Goal: Task Accomplishment & Management: Complete application form

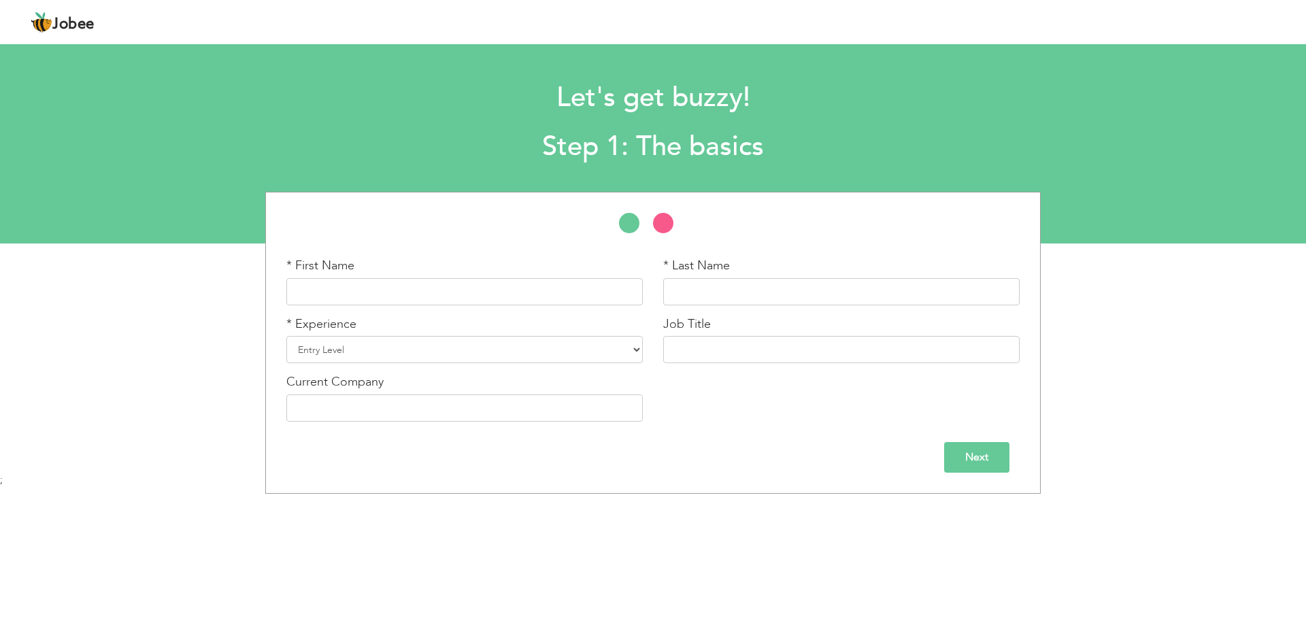
click at [968, 463] on input "Next" at bounding box center [976, 457] width 65 height 31
drag, startPoint x: 968, startPoint y: 462, endPoint x: 324, endPoint y: 262, distance: 674.1
click at [968, 456] on input "Next" at bounding box center [976, 457] width 65 height 31
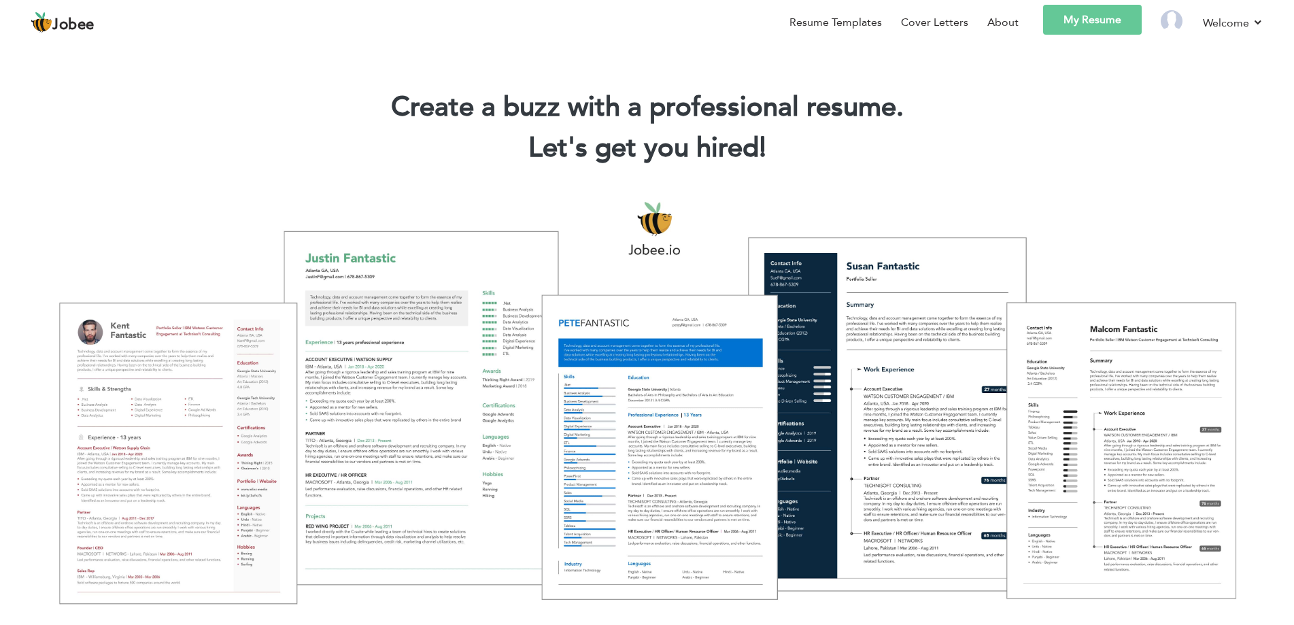
click at [1091, 22] on link "My Resume" at bounding box center [1092, 20] width 99 height 30
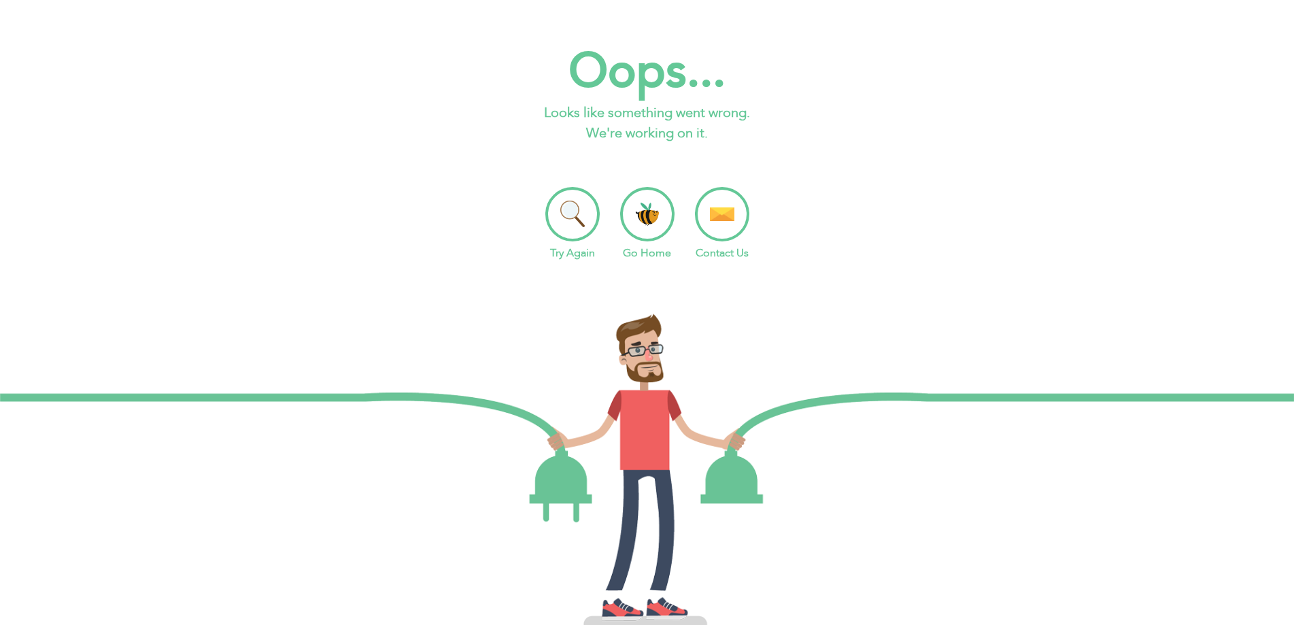
click at [649, 205] on li "Go Home" at bounding box center [647, 224] width 54 height 74
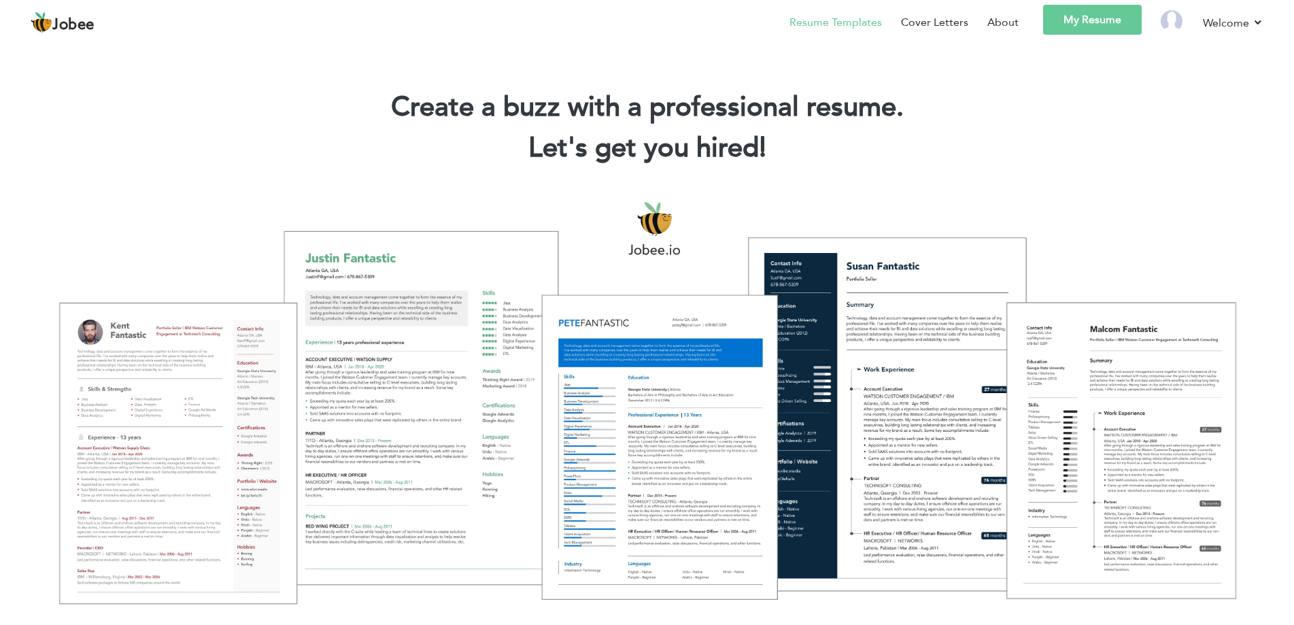
click at [851, 24] on link "Resume Templates" at bounding box center [836, 22] width 92 height 16
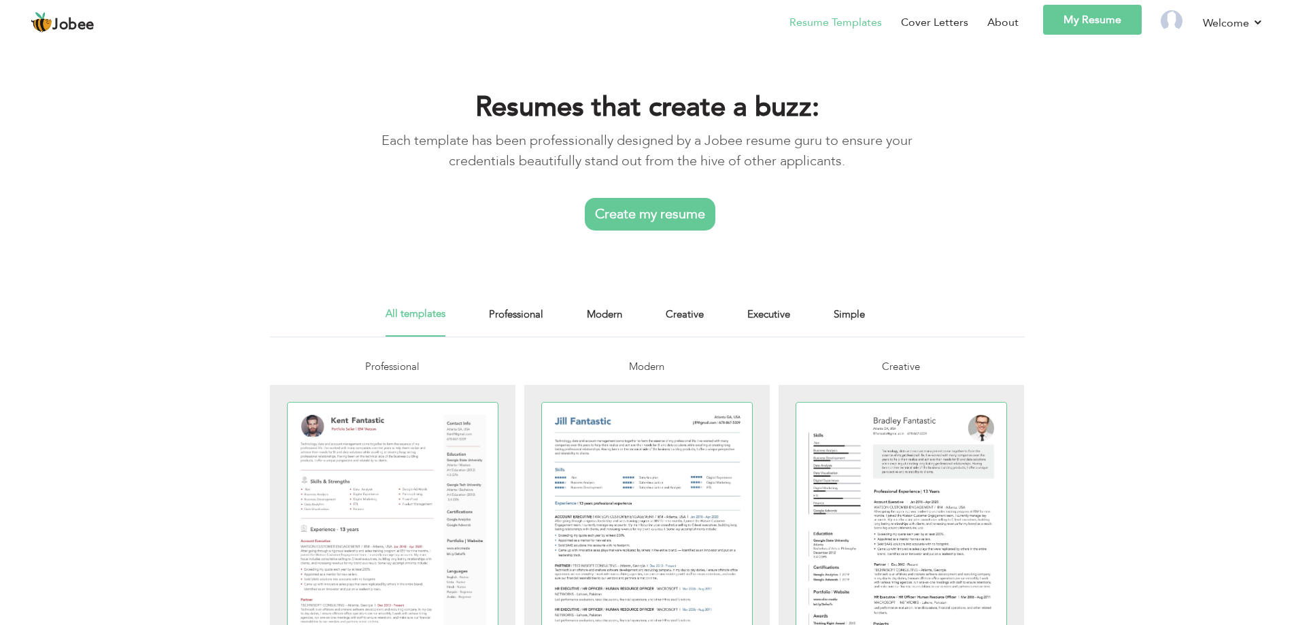
click at [656, 208] on link "Create my resume" at bounding box center [650, 214] width 131 height 33
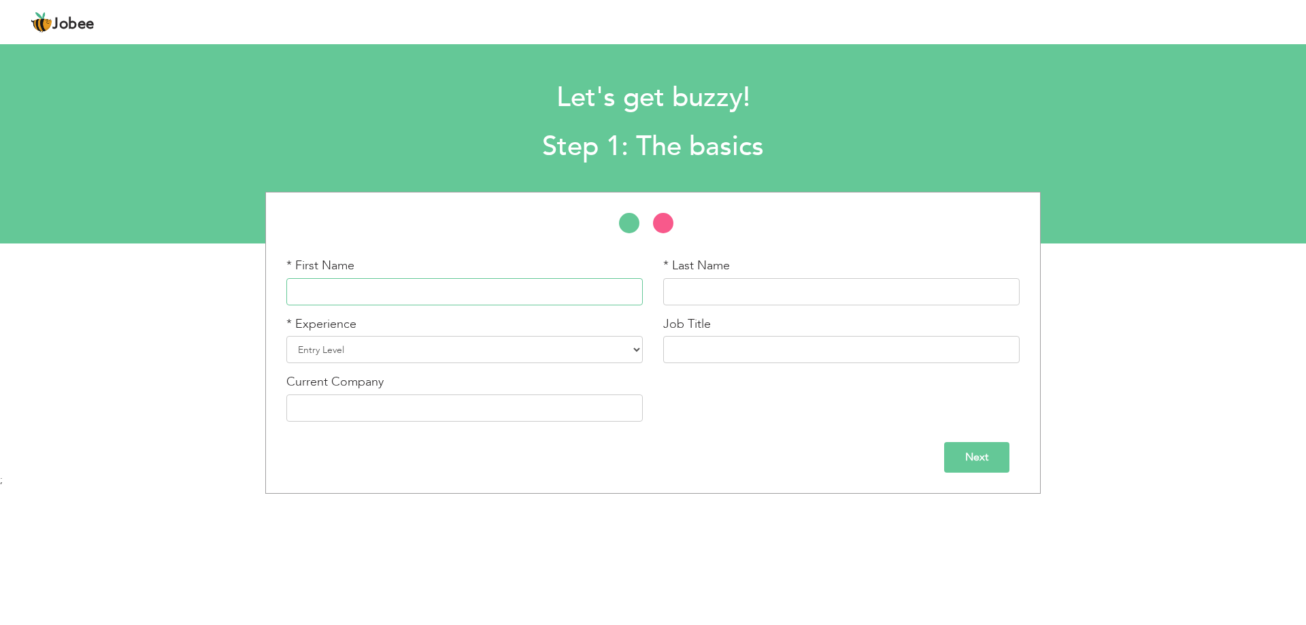
click at [441, 295] on input "text" at bounding box center [464, 291] width 356 height 27
type input "[DEMOGRAPHIC_DATA]"
type input "[PERSON_NAME] ul Haq"
click at [528, 350] on select "Entry Level Less than 1 Year 1 Year 2 Years 3 Years 4 Years 5 Years 6 Years 7 Y…" at bounding box center [464, 349] width 356 height 27
select select "7"
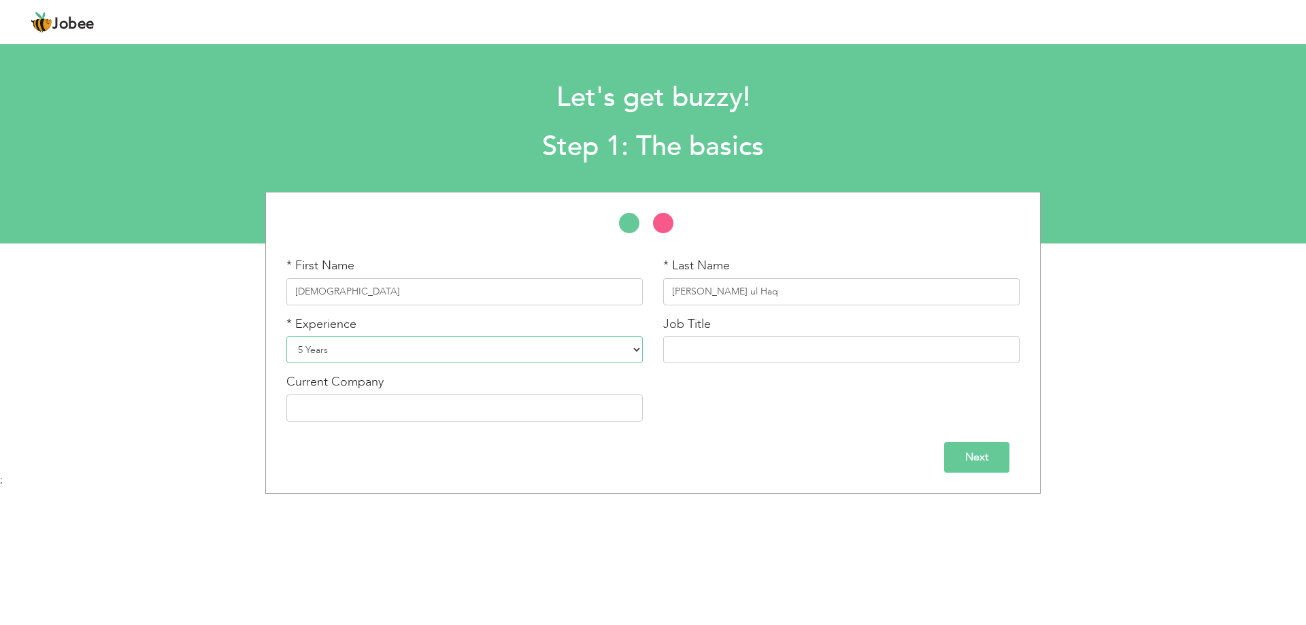
click at [286, 336] on select "Entry Level Less than 1 Year 1 Year 2 Years 3 Years 4 Years 5 Years 6 Years 7 Y…" at bounding box center [464, 349] width 356 height 27
click at [724, 352] on input "text" at bounding box center [841, 349] width 356 height 27
type input "Finance Executive"
click at [586, 418] on input "text" at bounding box center [464, 407] width 356 height 27
type input "Technologix ltd"
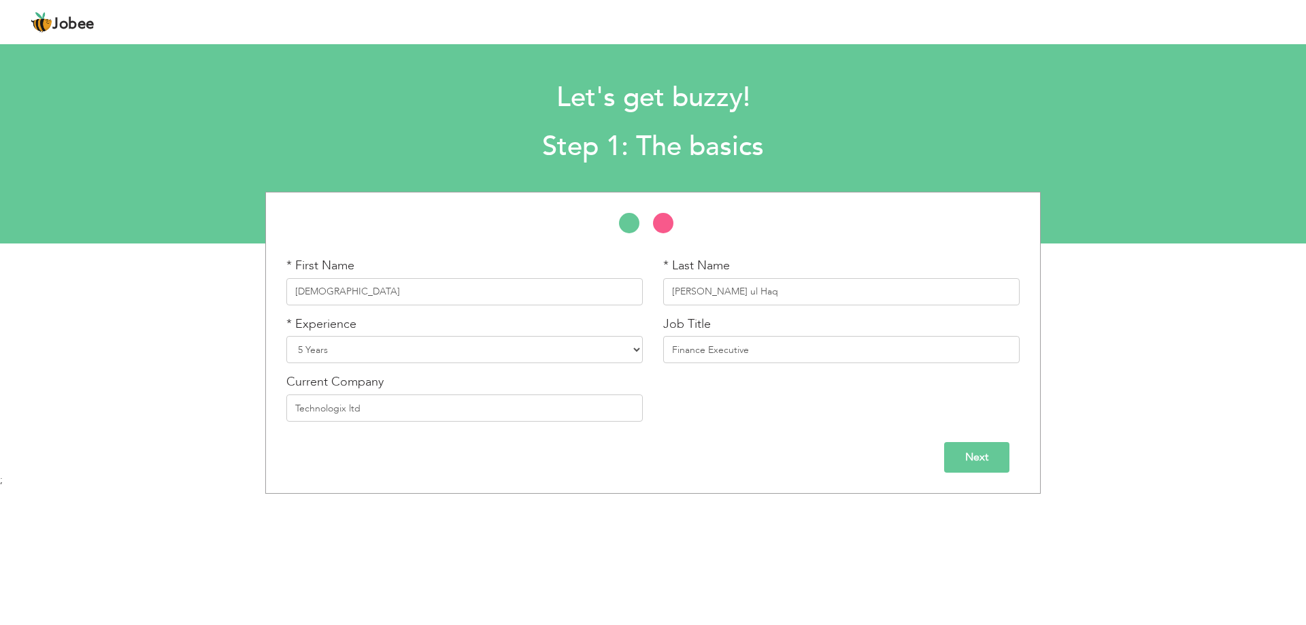
click at [976, 448] on input "Next" at bounding box center [976, 457] width 65 height 31
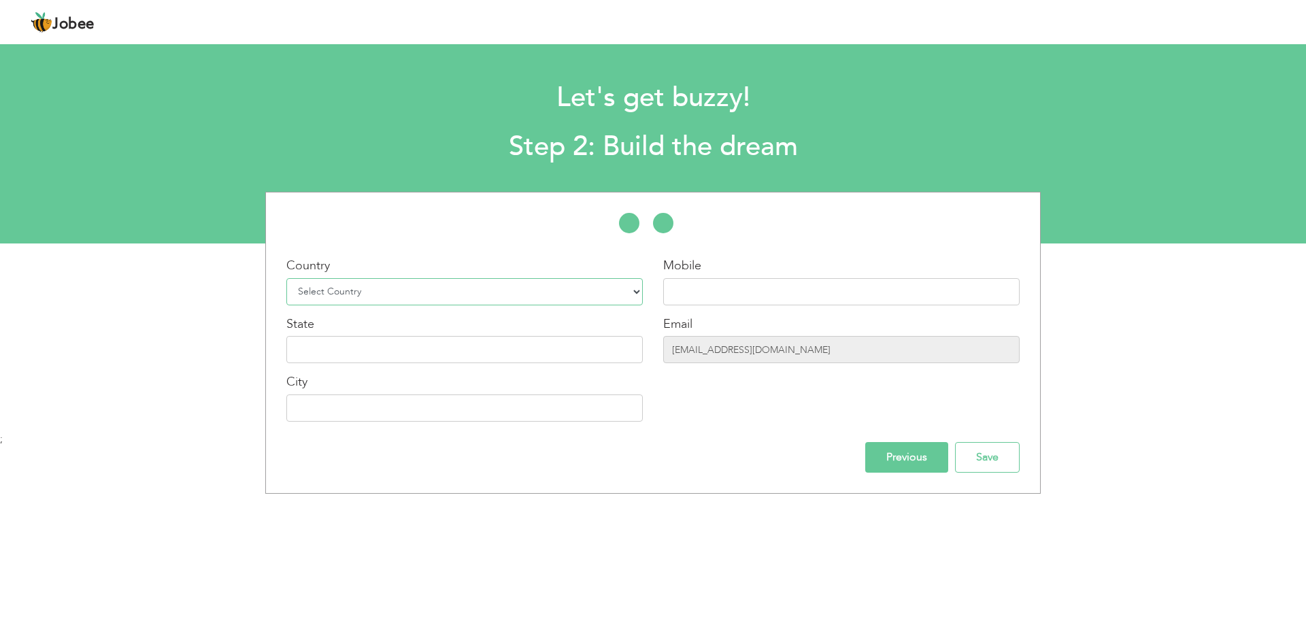
click at [622, 284] on select "Select Country Afghanistan Albania Algeria American Samoa Andorra Angola Anguil…" at bounding box center [464, 291] width 356 height 27
select select "166"
click at [286, 278] on select "Select Country Afghanistan Albania Algeria American Samoa Andorra Angola Anguil…" at bounding box center [464, 291] width 356 height 27
click at [727, 280] on input "text" at bounding box center [841, 291] width 356 height 27
click at [477, 375] on div "City" at bounding box center [464, 397] width 356 height 48
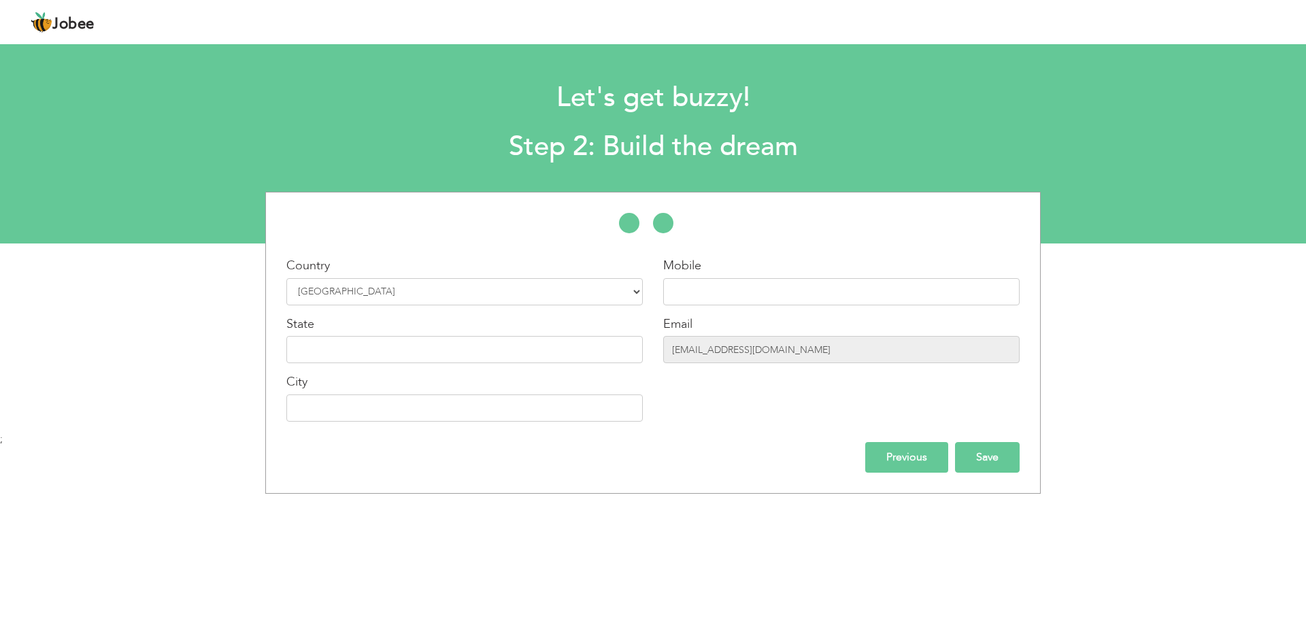
click at [971, 443] on input "Save" at bounding box center [987, 457] width 65 height 31
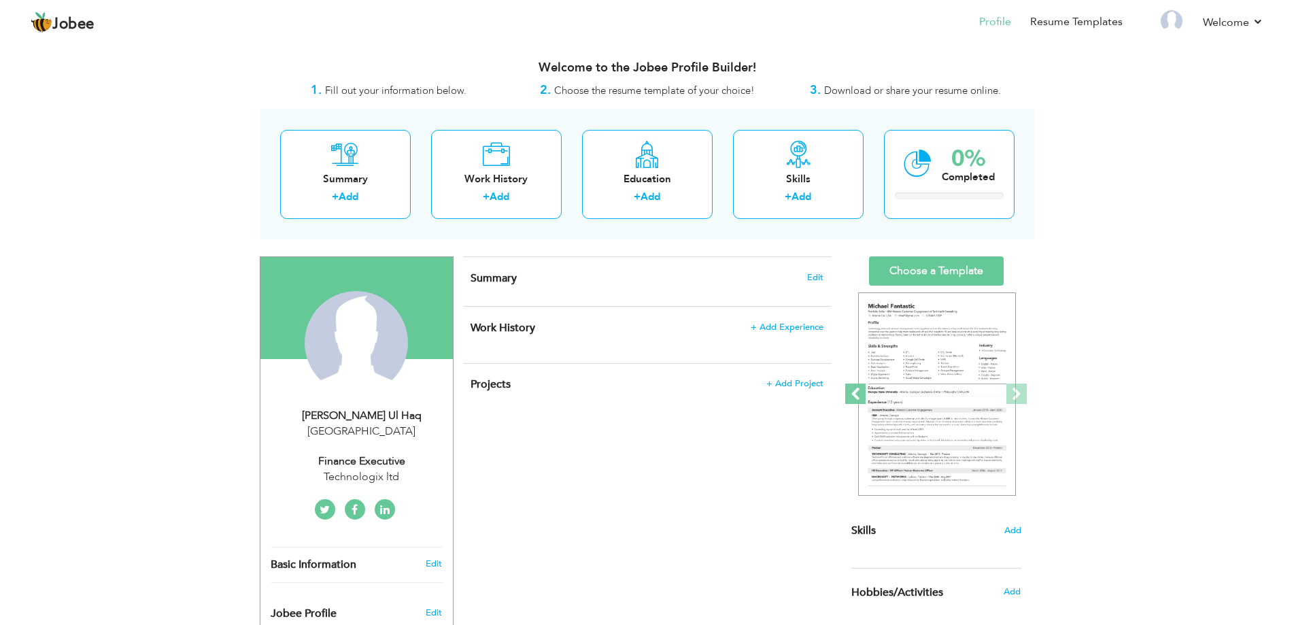
click at [851, 400] on span at bounding box center [855, 394] width 20 height 20
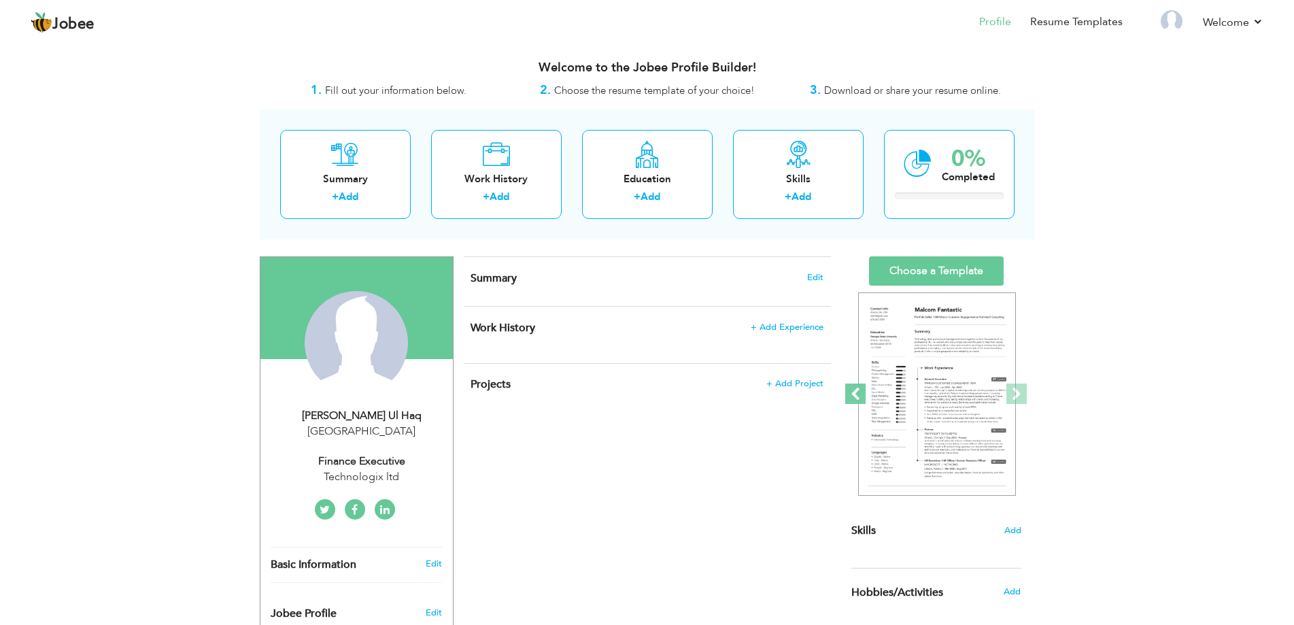
click at [851, 400] on span at bounding box center [855, 394] width 20 height 20
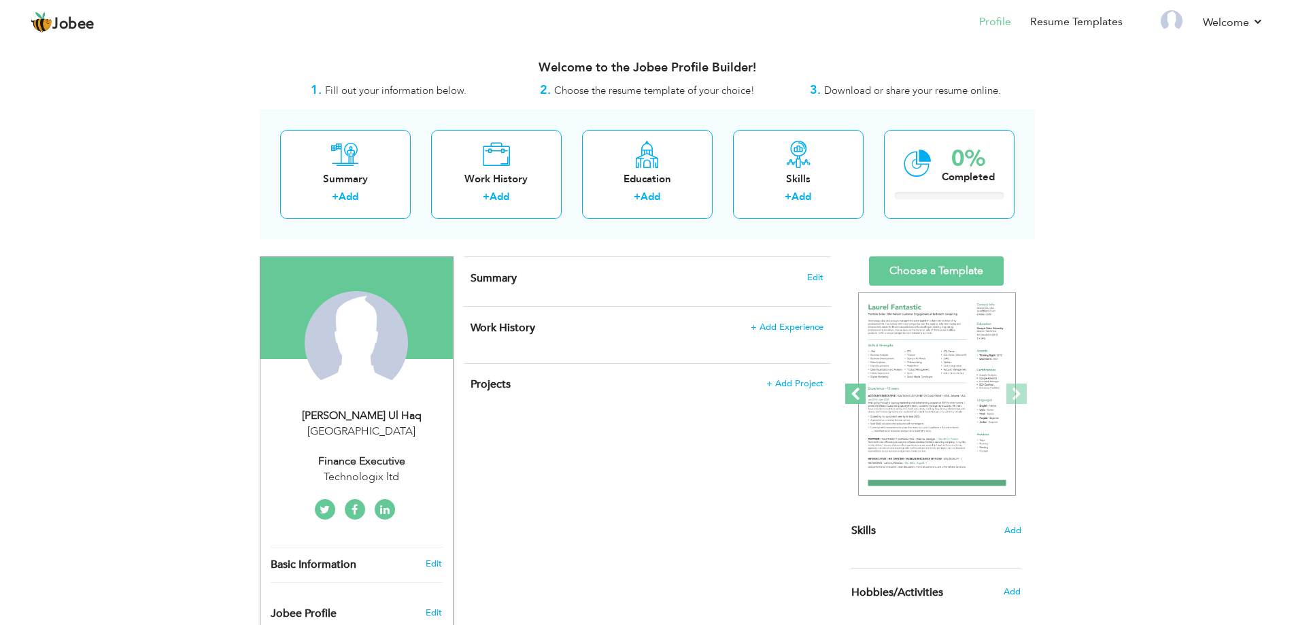
click at [851, 400] on span at bounding box center [855, 394] width 20 height 20
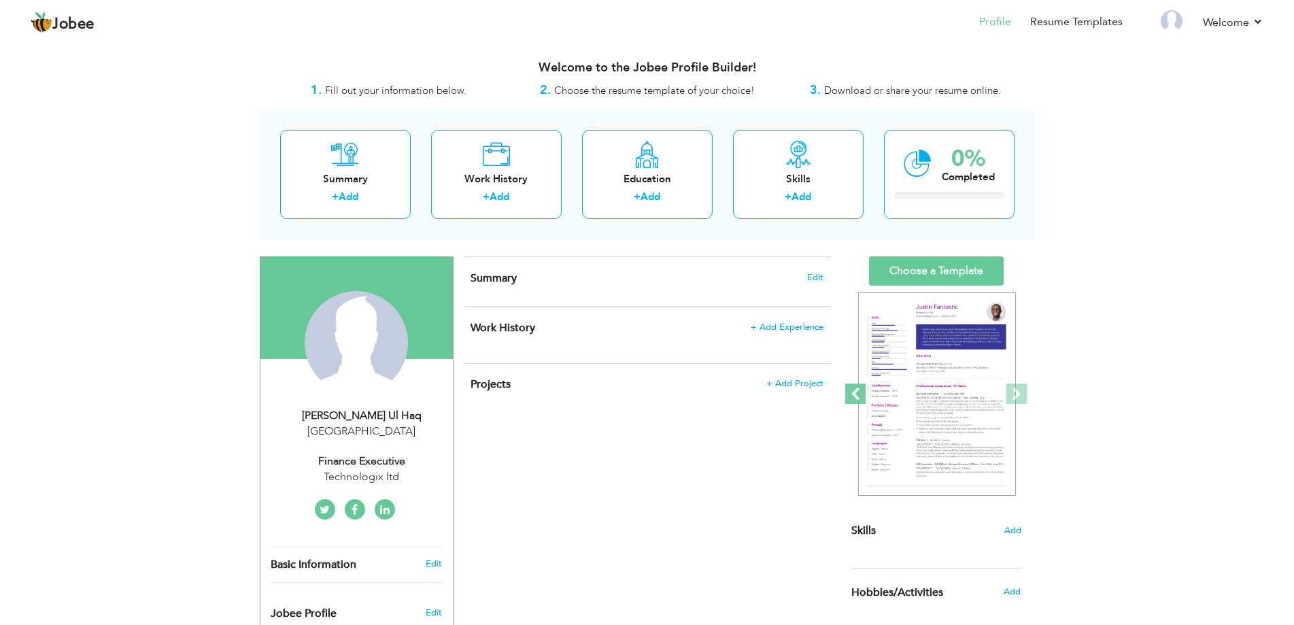
click at [851, 400] on span at bounding box center [855, 394] width 20 height 20
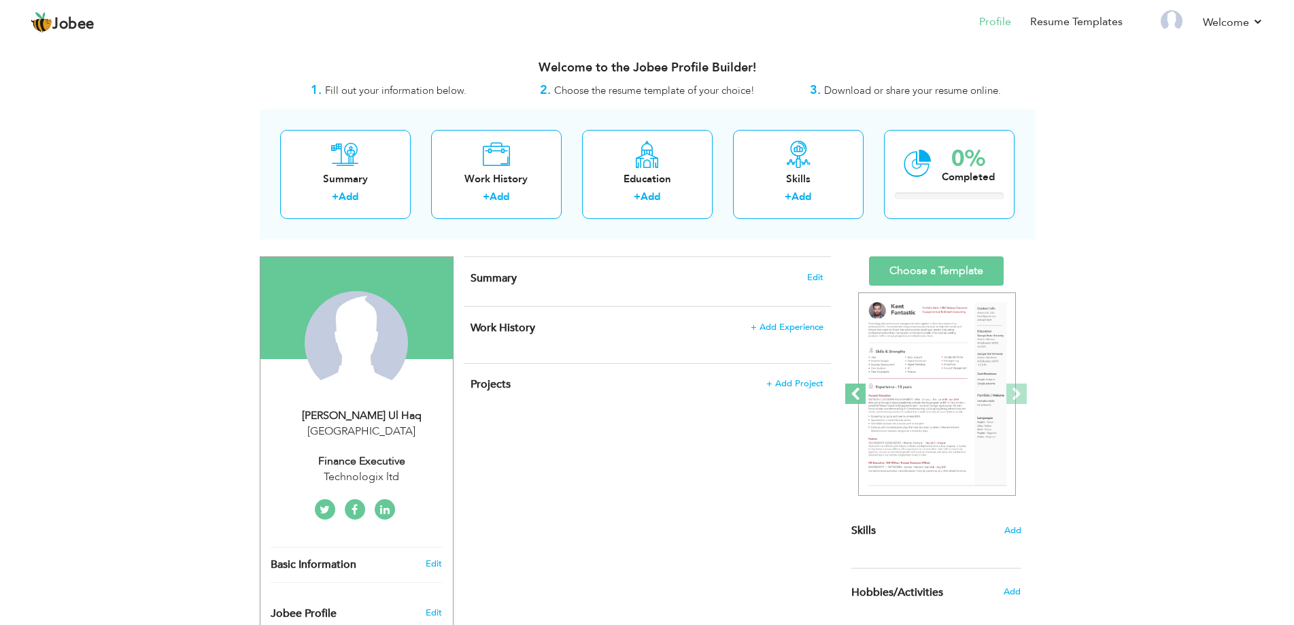
click at [851, 400] on span at bounding box center [855, 394] width 20 height 20
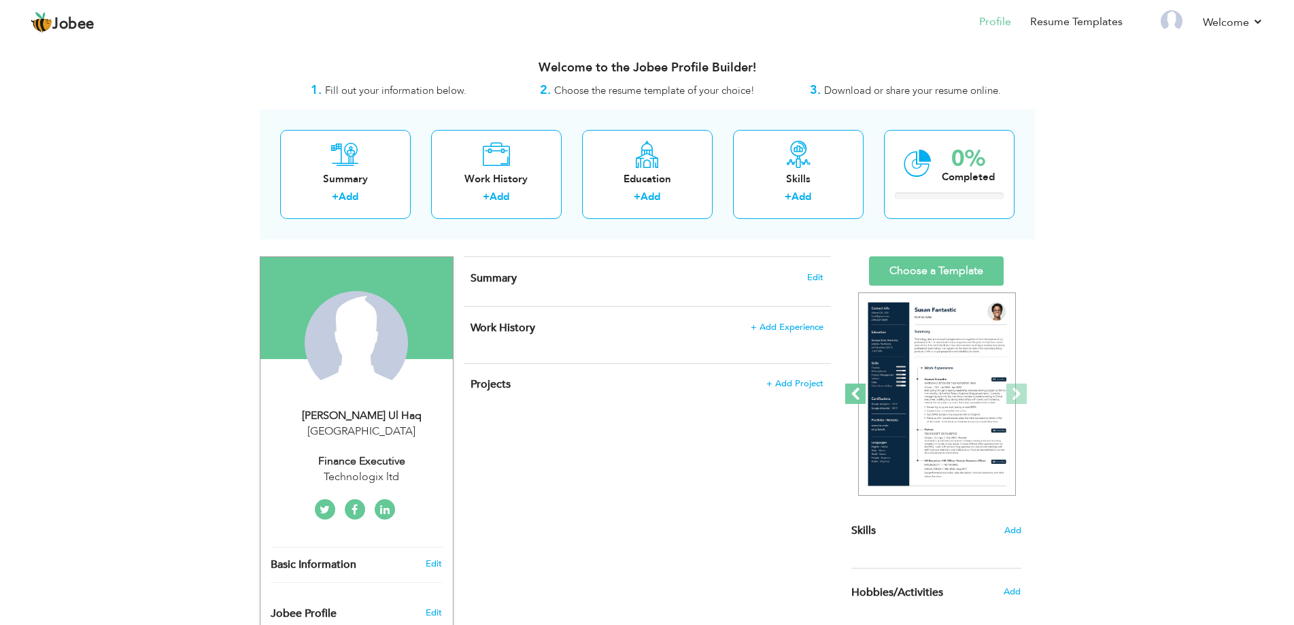
click at [851, 400] on span at bounding box center [855, 394] width 20 height 20
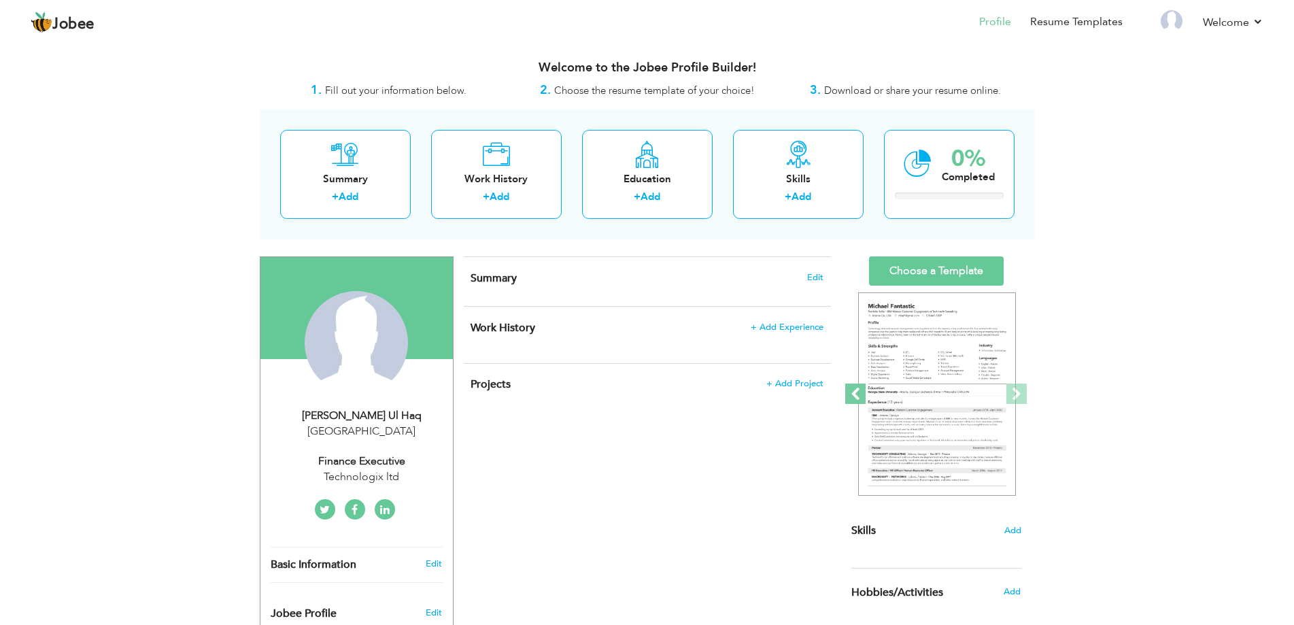
click at [851, 400] on span at bounding box center [855, 394] width 20 height 20
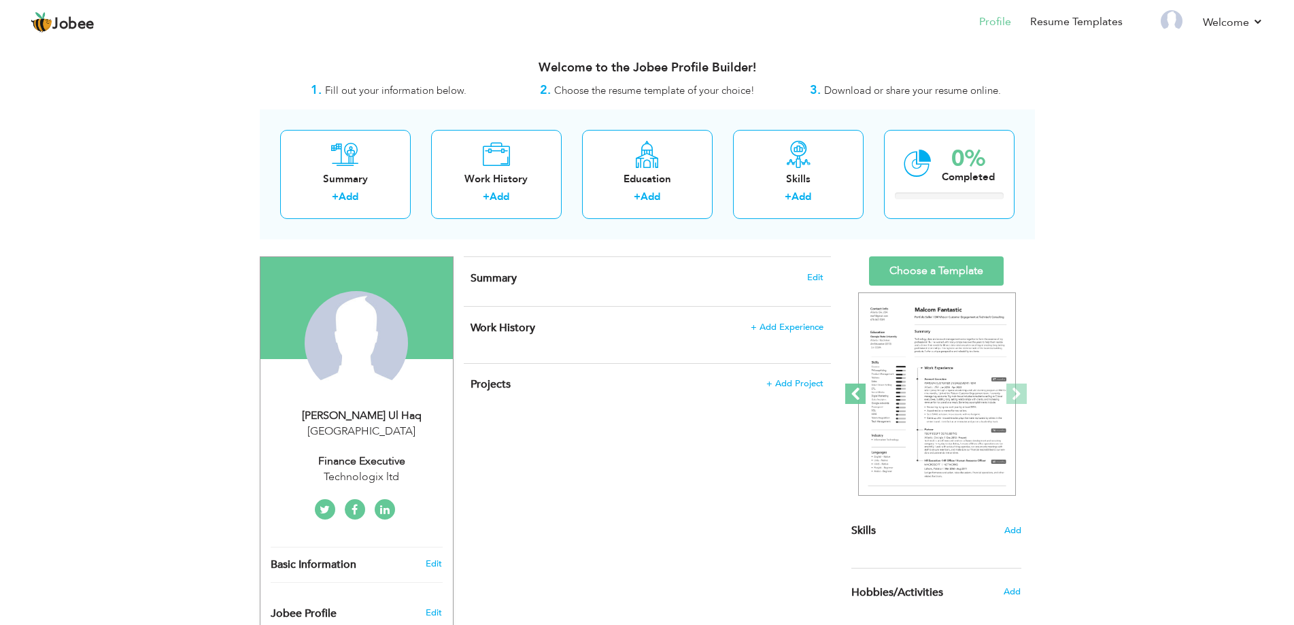
click at [851, 400] on span at bounding box center [855, 394] width 20 height 20
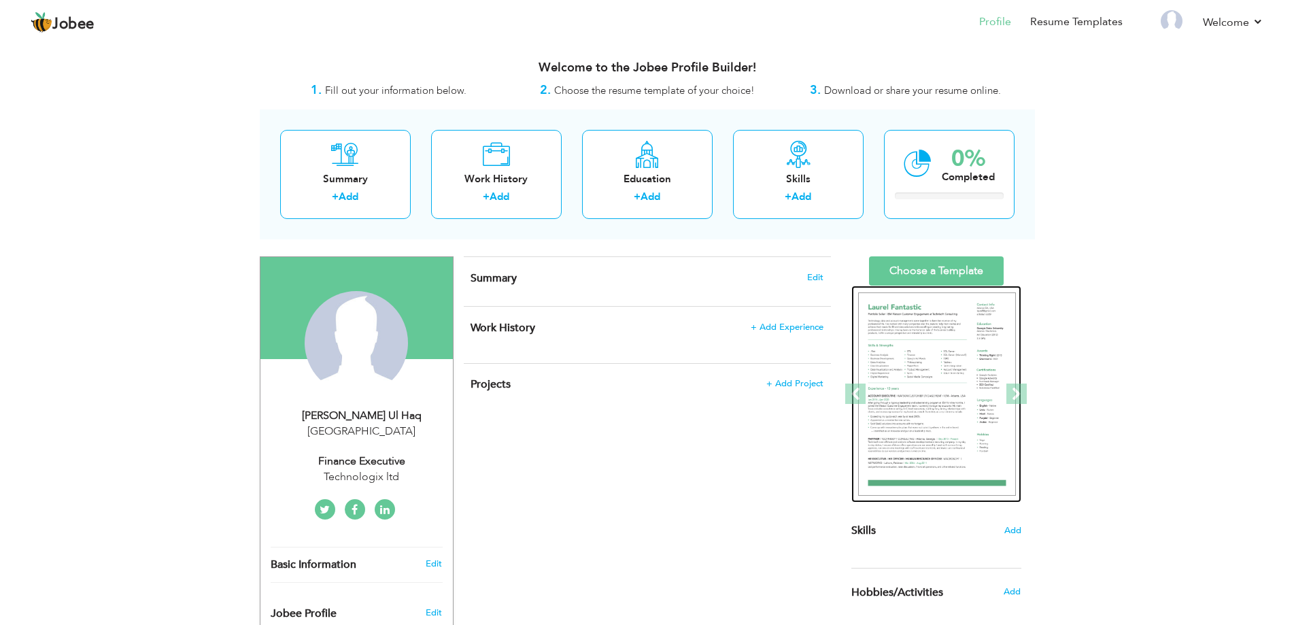
click at [940, 400] on img at bounding box center [937, 394] width 158 height 204
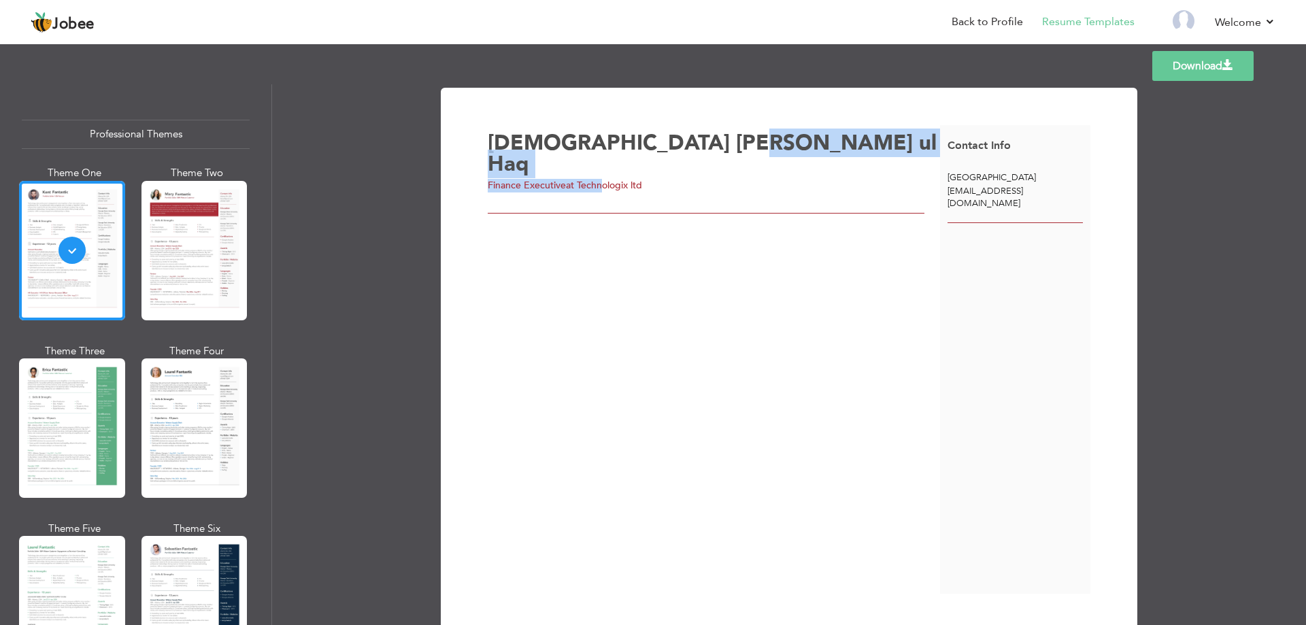
drag, startPoint x: 635, startPoint y: 152, endPoint x: 595, endPoint y: 163, distance: 41.6
click at [596, 163] on div "Muhammad Israr ul Haq Finance Executive at Technologix ltd" at bounding box center [713, 160] width 467 height 65
drag, startPoint x: 683, startPoint y: 168, endPoint x: 495, endPoint y: 171, distance: 188.4
click at [495, 179] on div "Finance Executive at Technologix ltd" at bounding box center [718, 186] width 460 height 14
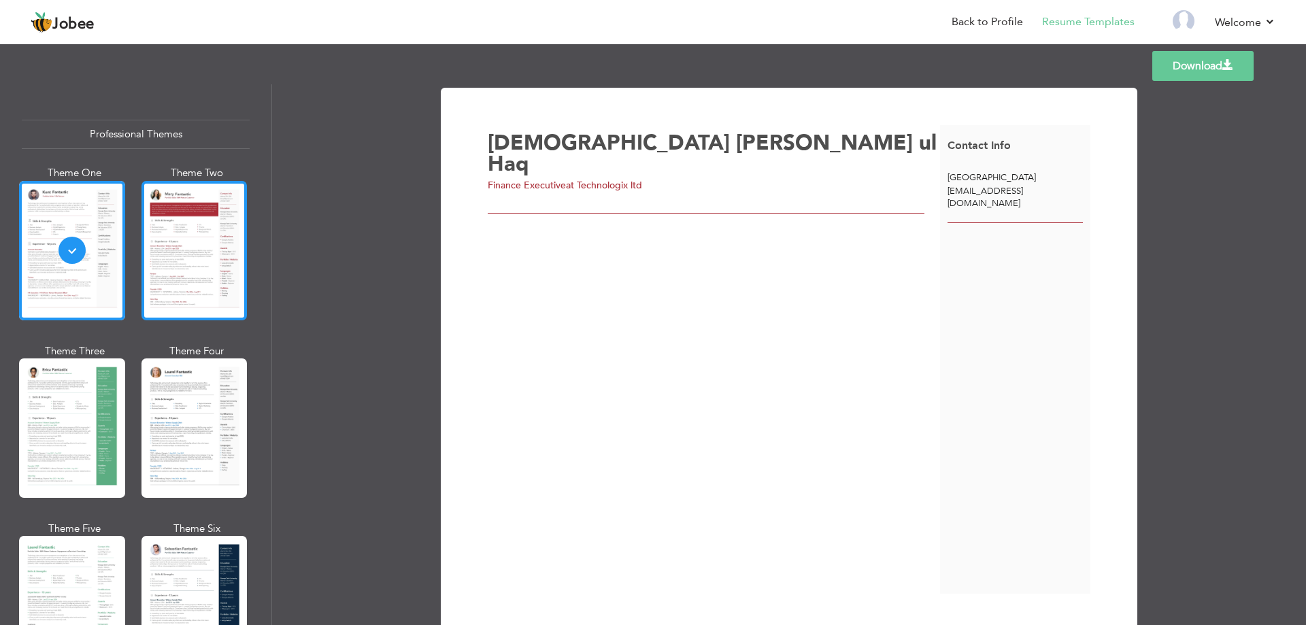
click at [196, 242] on div at bounding box center [194, 250] width 106 height 139
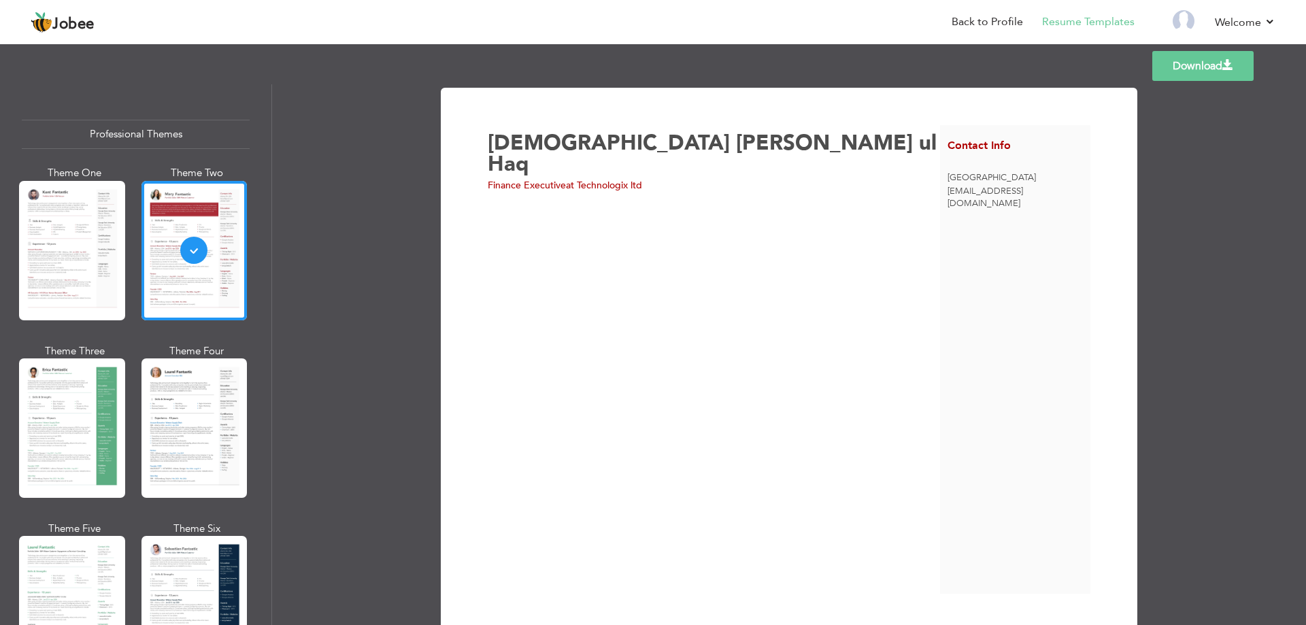
click at [120, 337] on div "Theme One Theme Two Theme Three Theme Four" at bounding box center [136, 432] width 228 height 532
click at [210, 394] on div at bounding box center [194, 427] width 106 height 139
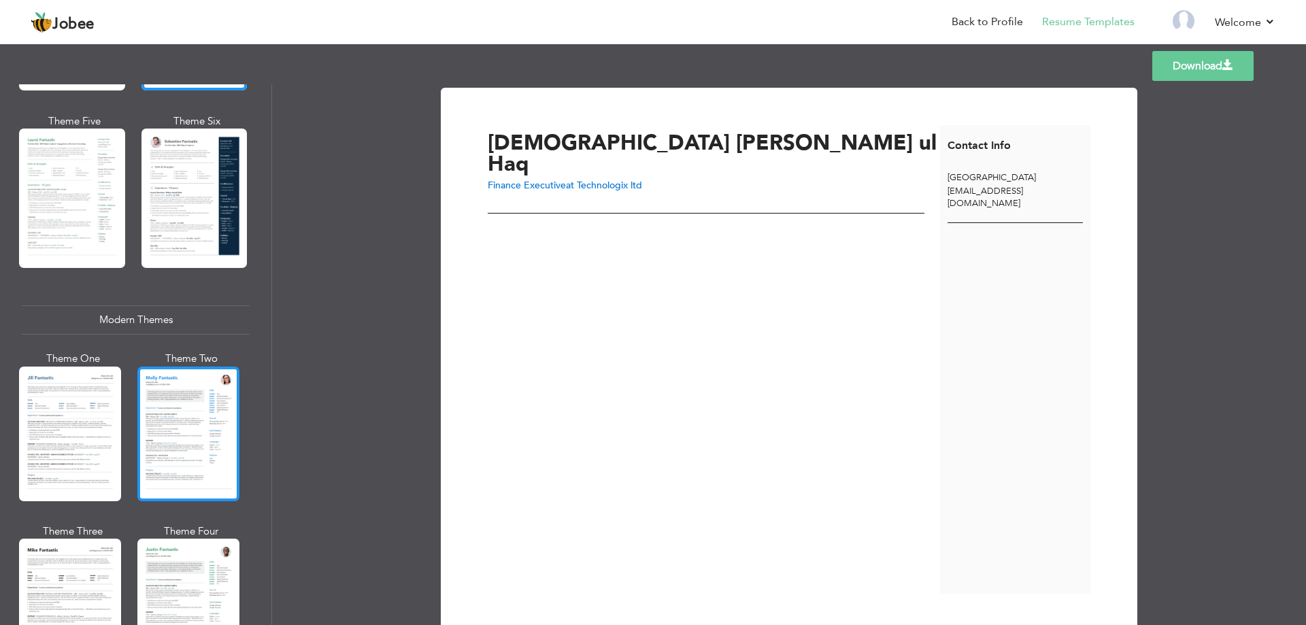
scroll to position [476, 0]
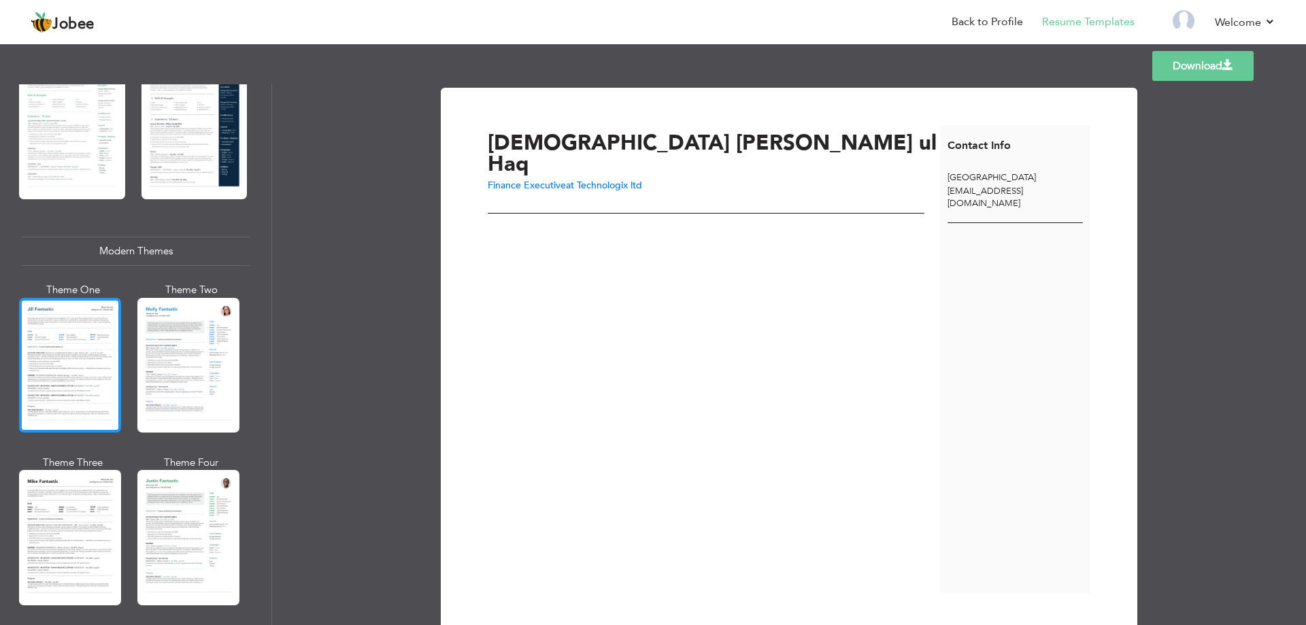
click at [66, 394] on div at bounding box center [70, 365] width 102 height 135
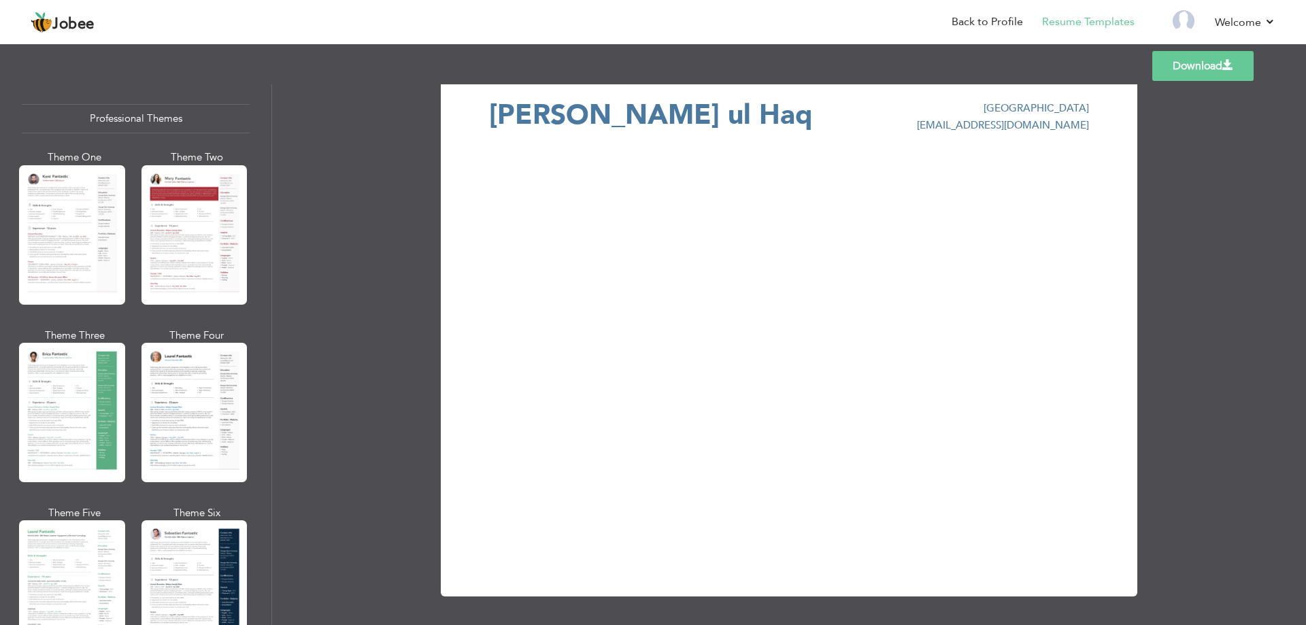
scroll to position [0, 0]
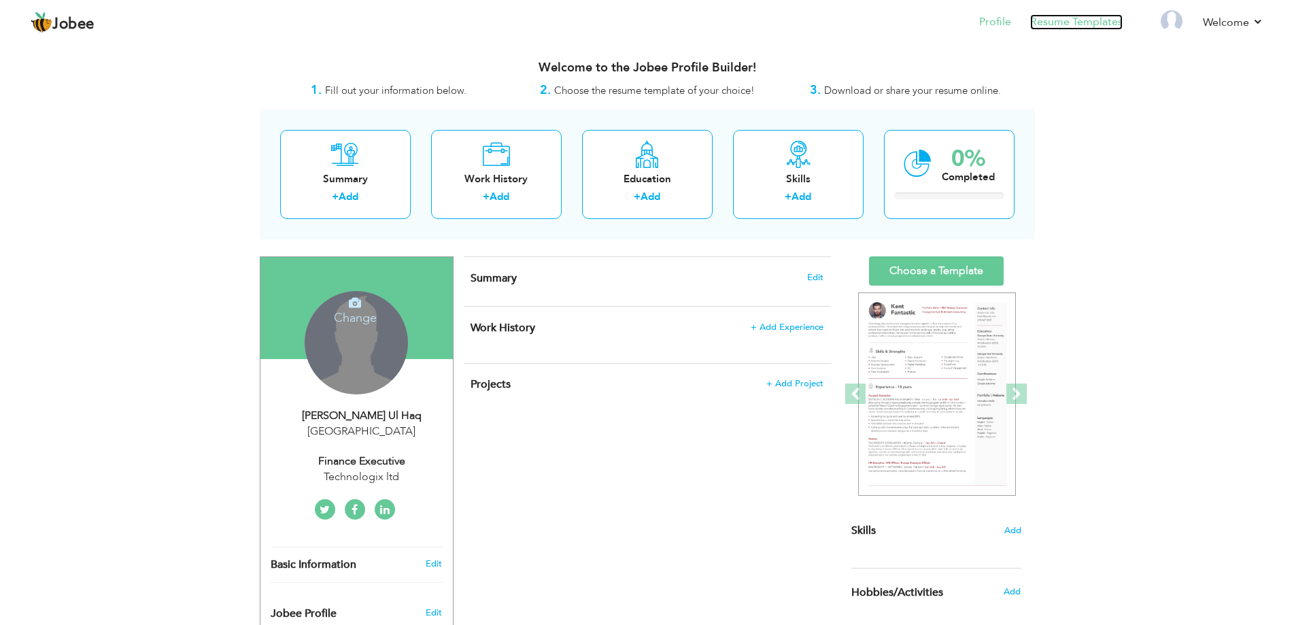
click at [1117, 24] on link "Resume Templates" at bounding box center [1076, 22] width 92 height 16
